Goal: Transaction & Acquisition: Subscribe to service/newsletter

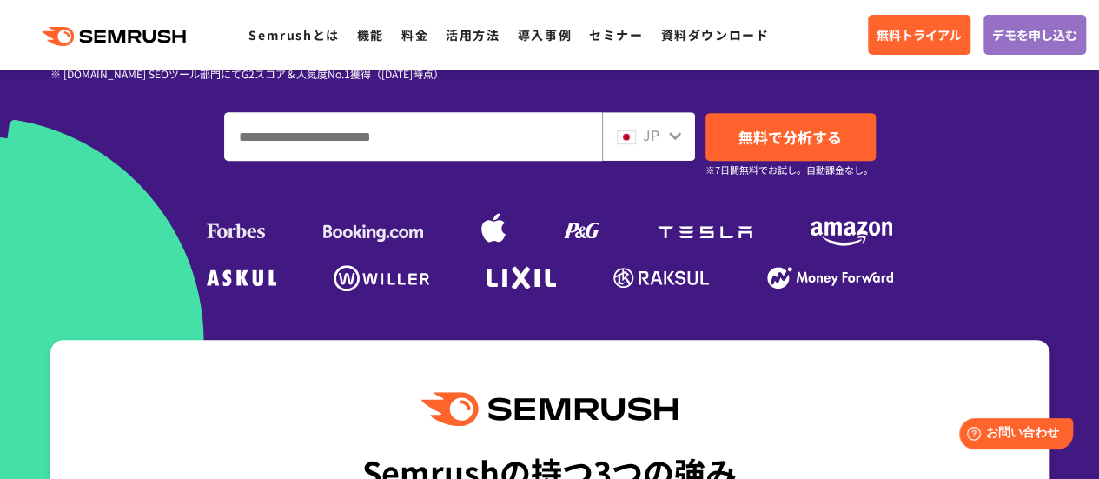
scroll to position [435, 0]
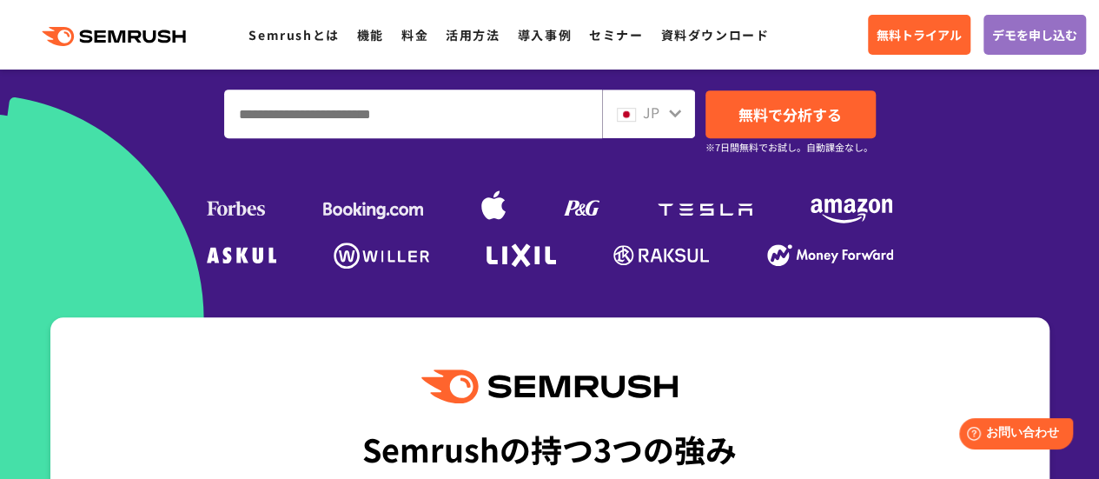
click at [476, 121] on input "ドメイン、キーワードまたはURLを入力してください" at bounding box center [413, 113] width 376 height 47
type input "**********"
click at [631, 113] on img at bounding box center [626, 115] width 19 height 14
click at [659, 119] on span "JP" at bounding box center [651, 112] width 17 height 21
click at [663, 119] on div "JP" at bounding box center [645, 113] width 56 height 23
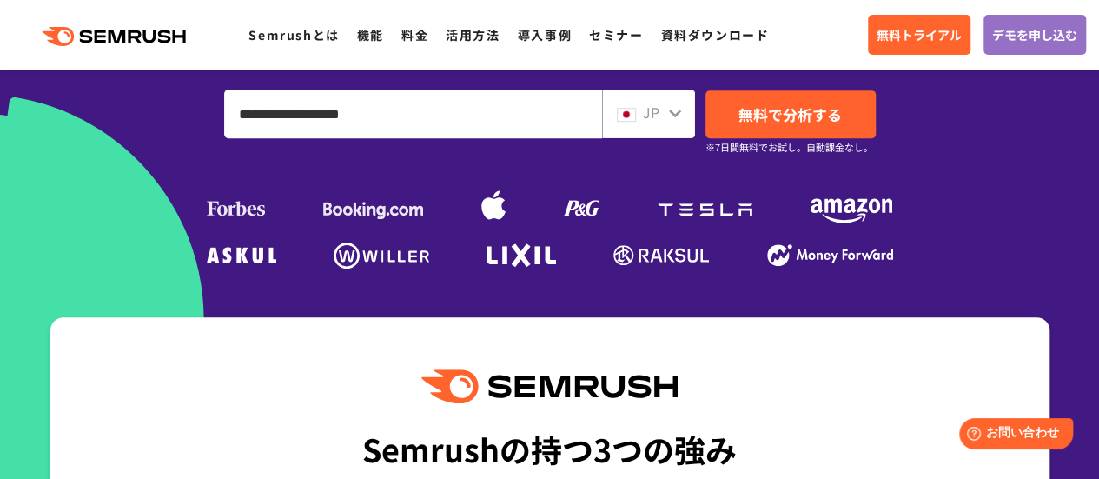
click at [681, 109] on icon at bounding box center [675, 113] width 14 height 14
click at [678, 118] on icon at bounding box center [675, 113] width 14 height 14
click at [645, 113] on span "JP" at bounding box center [651, 112] width 17 height 21
click at [638, 113] on div "JP" at bounding box center [645, 113] width 56 height 23
click at [541, 109] on input "**********" at bounding box center [413, 113] width 376 height 47
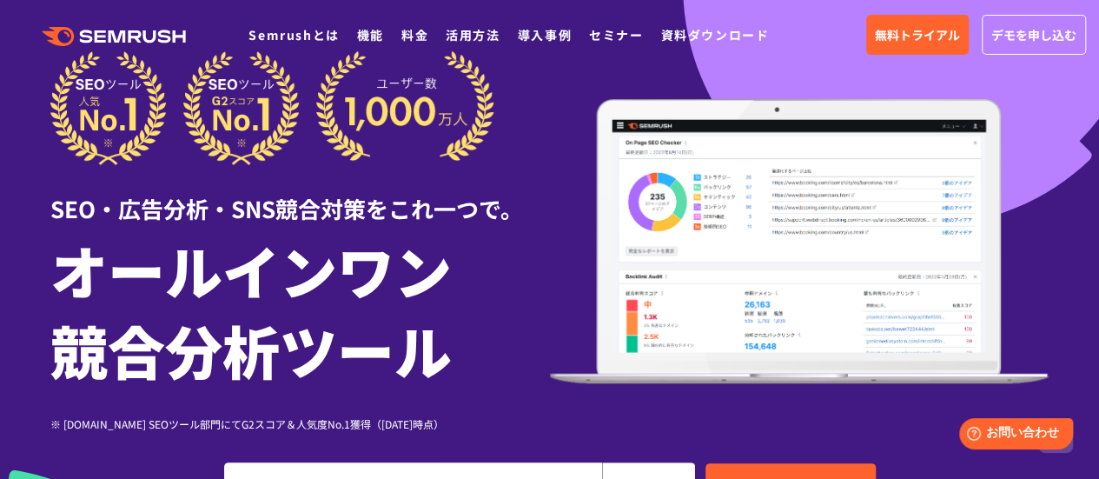
scroll to position [0, 0]
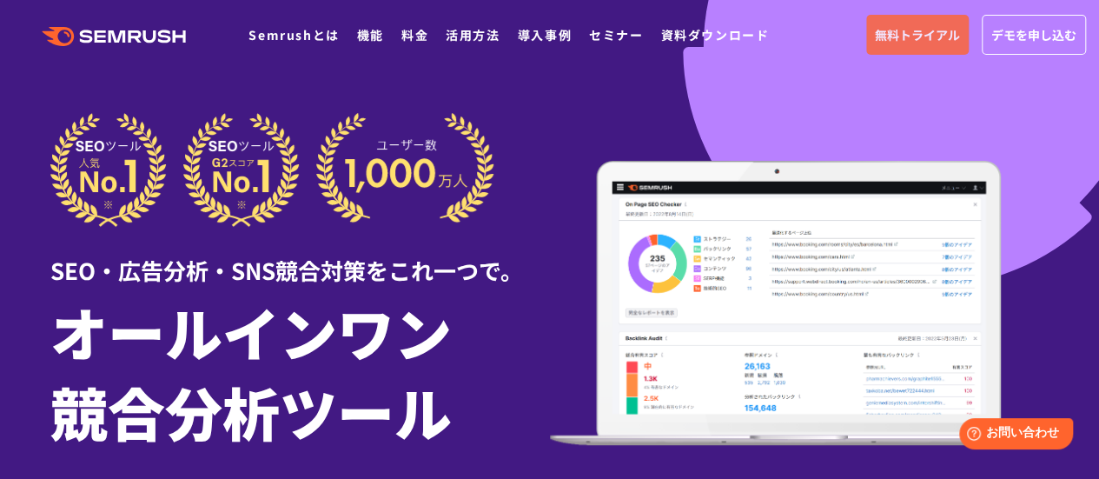
click at [896, 39] on span "無料トライアル" at bounding box center [917, 34] width 85 height 19
